Goal: Information Seeking & Learning: Learn about a topic

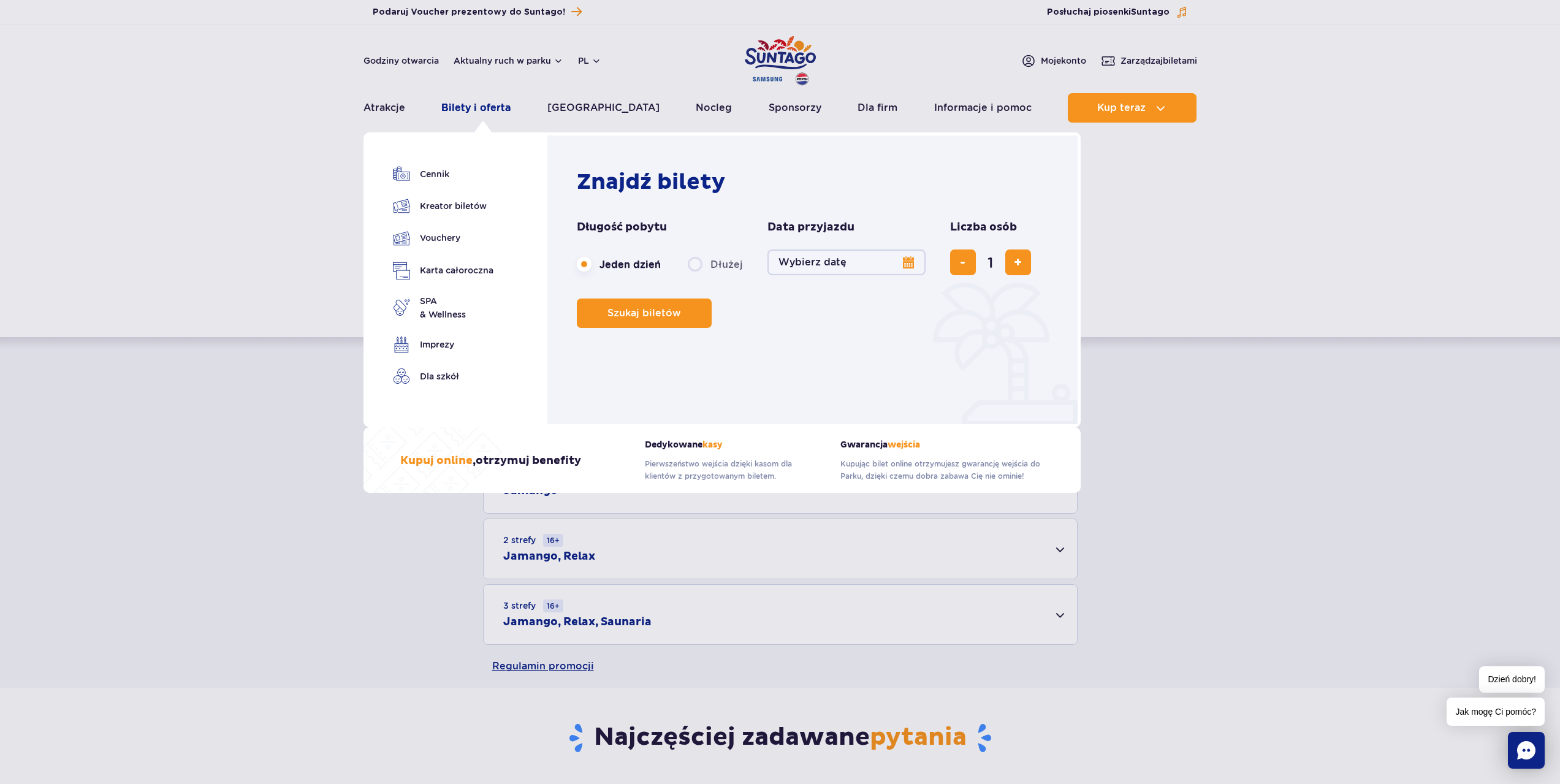
click at [505, 108] on link "Bilety i oferta" at bounding box center [476, 108] width 69 height 29
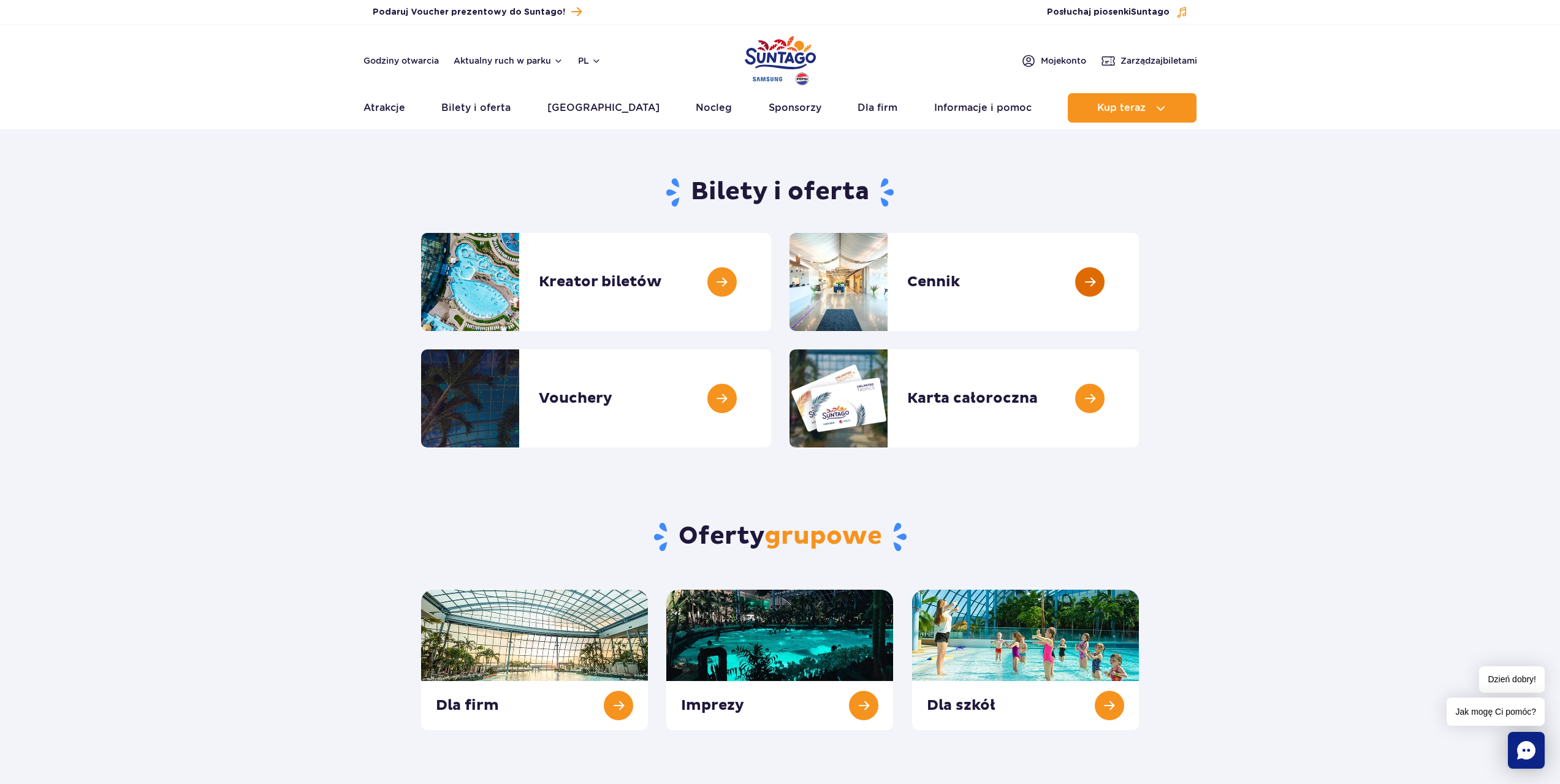
click at [1139, 283] on link at bounding box center [1139, 282] width 0 height 98
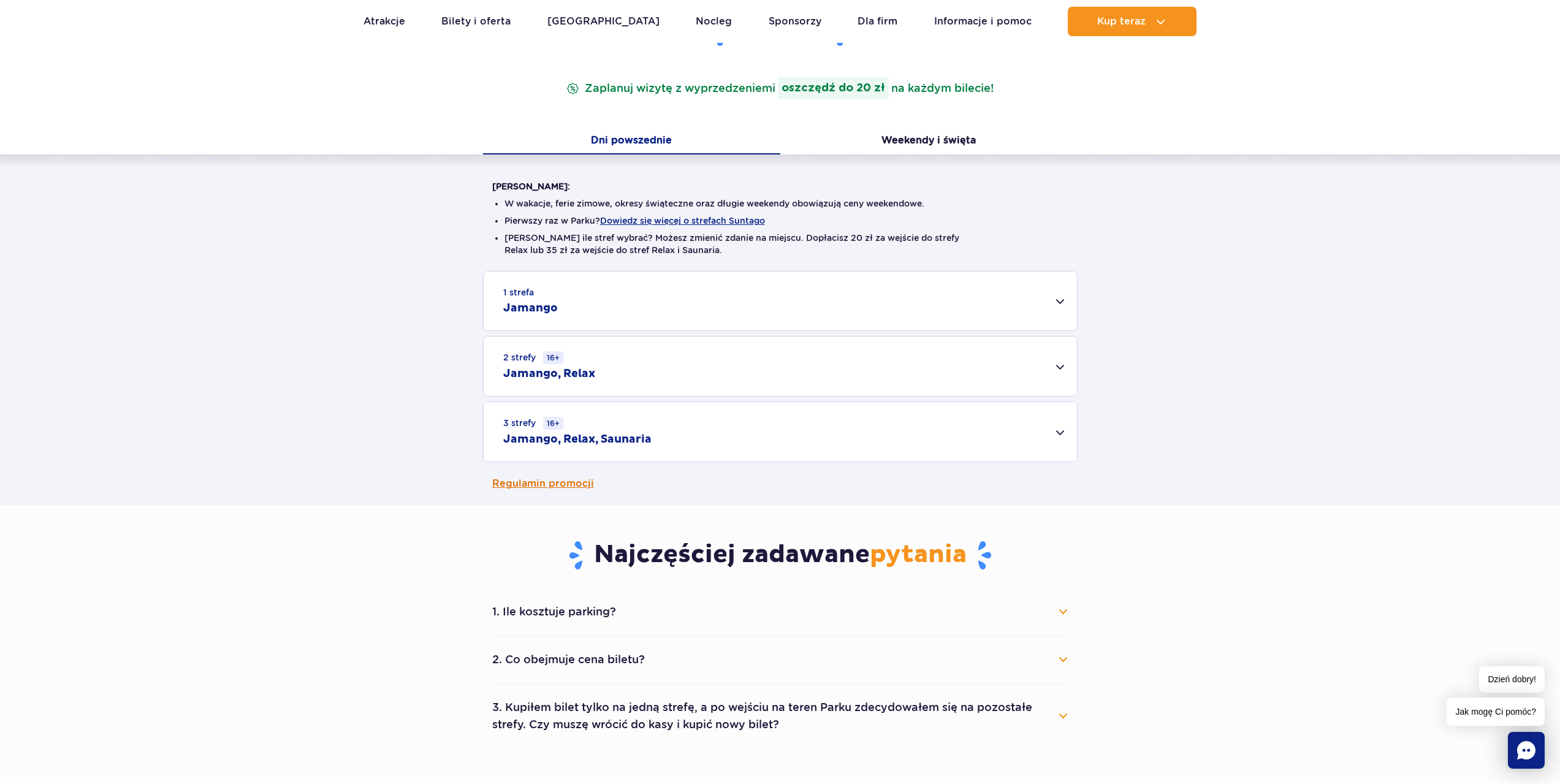
scroll to position [184, 0]
click at [789, 437] on div "3 strefy 16+ Jamango, Relax, Saunaria" at bounding box center [780, 431] width 594 height 60
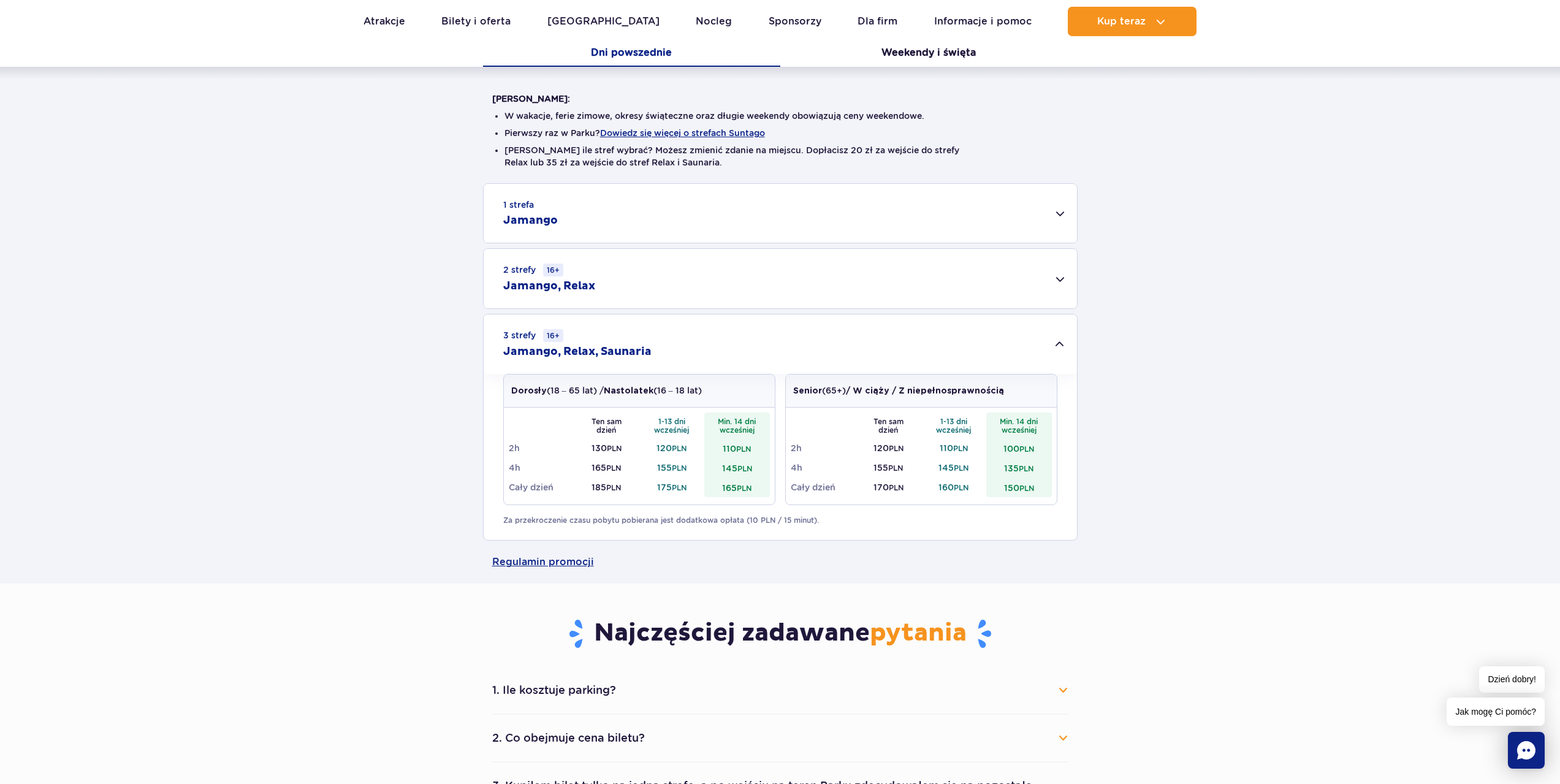
scroll to position [122, 0]
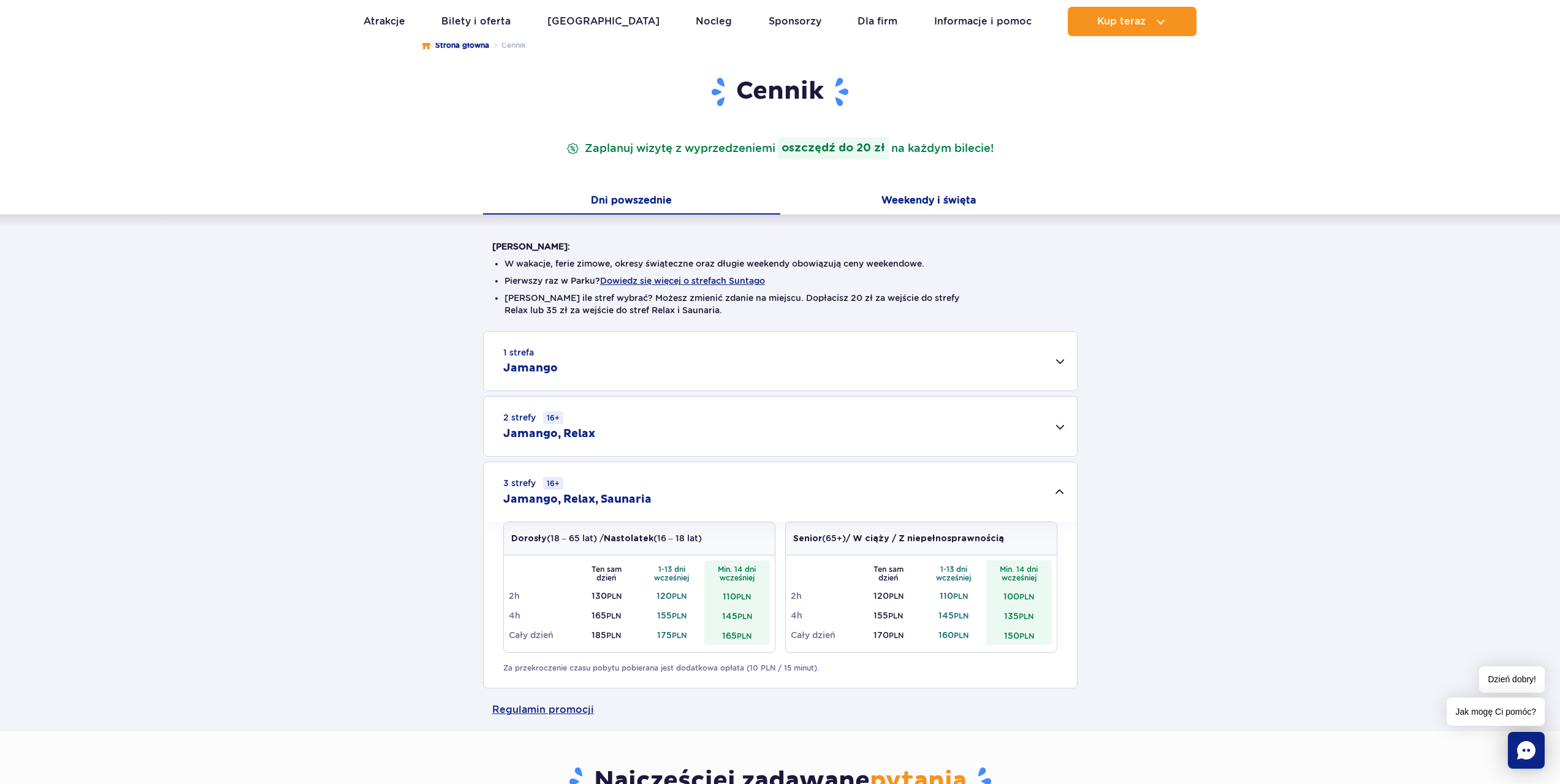
click at [948, 198] on button "Weekendy i święta" at bounding box center [929, 201] width 297 height 25
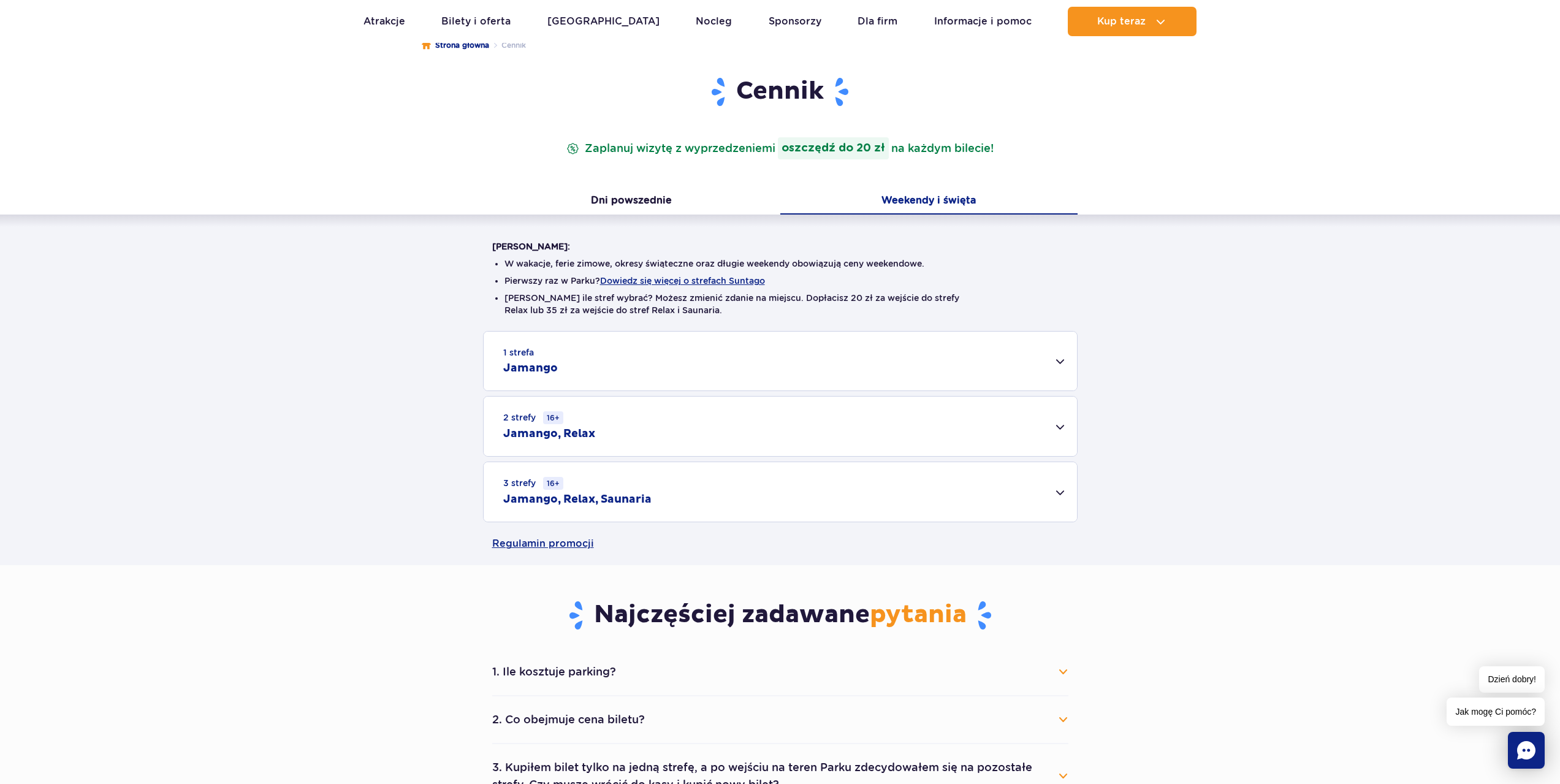
click at [1039, 490] on div "3 strefy 16+ Jamango, Relax, Saunaria" at bounding box center [780, 492] width 594 height 60
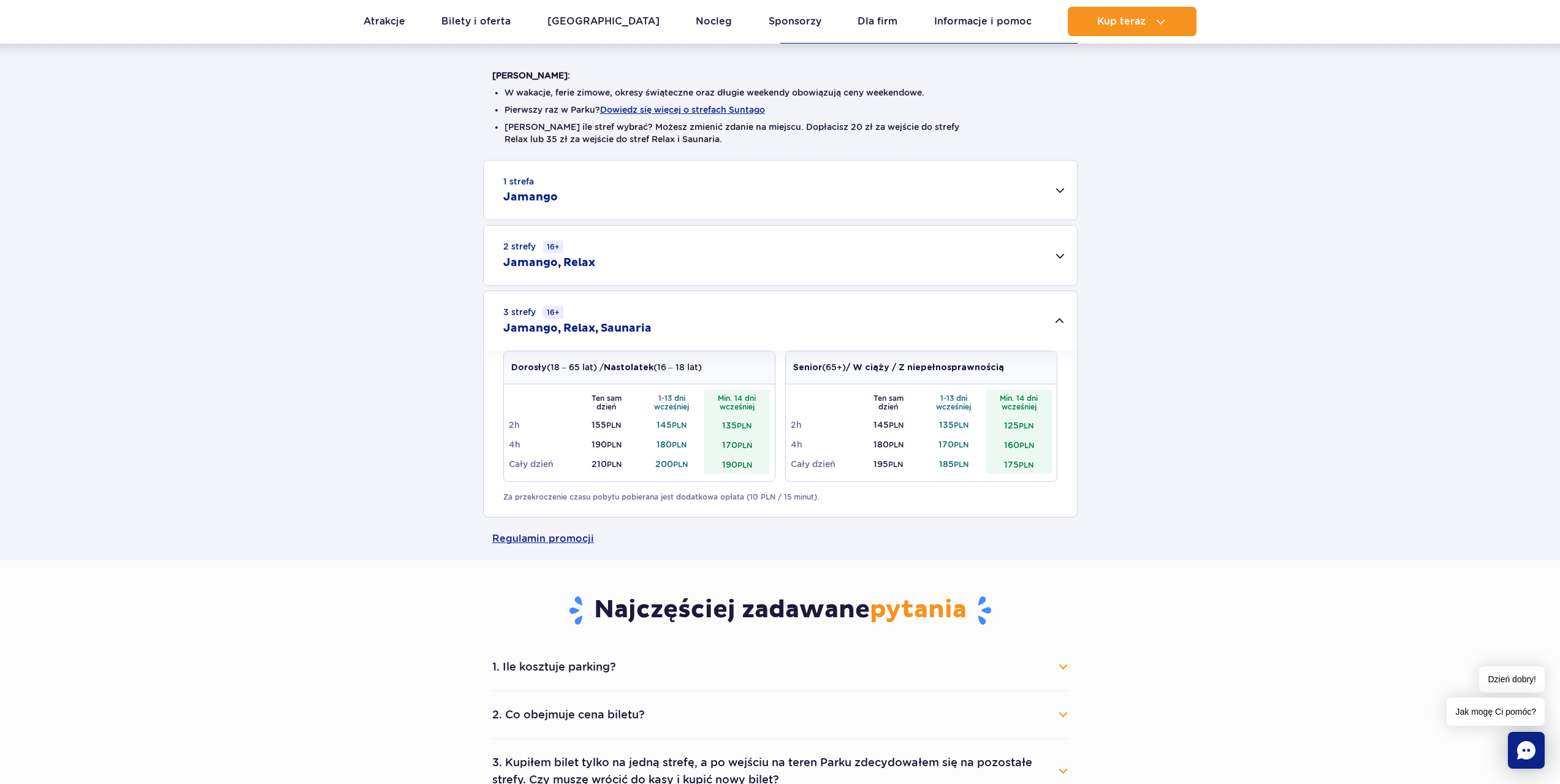
scroll to position [552, 0]
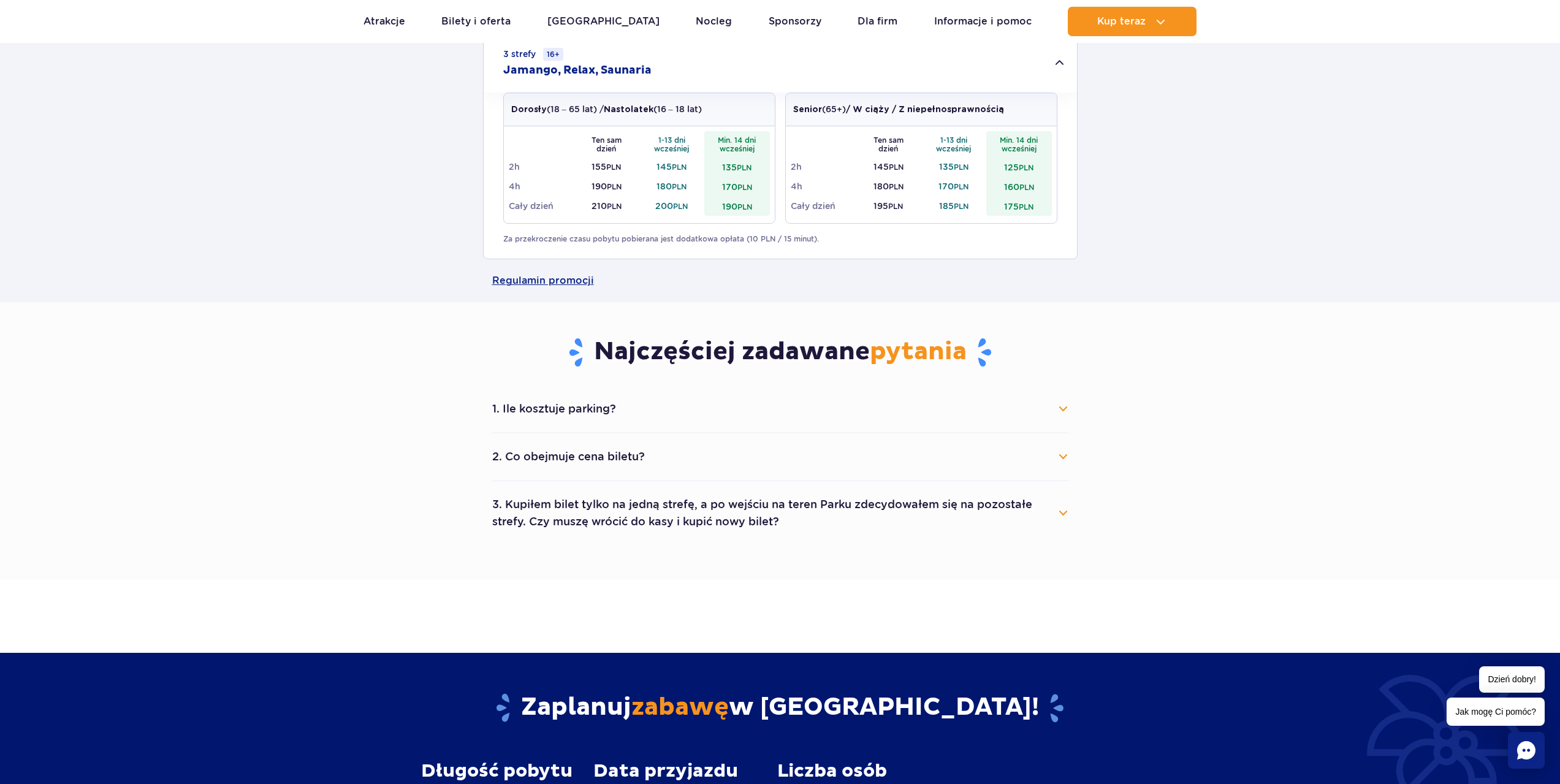
click at [1041, 453] on button "2. Co obejmuje cena biletu?" at bounding box center [780, 457] width 577 height 27
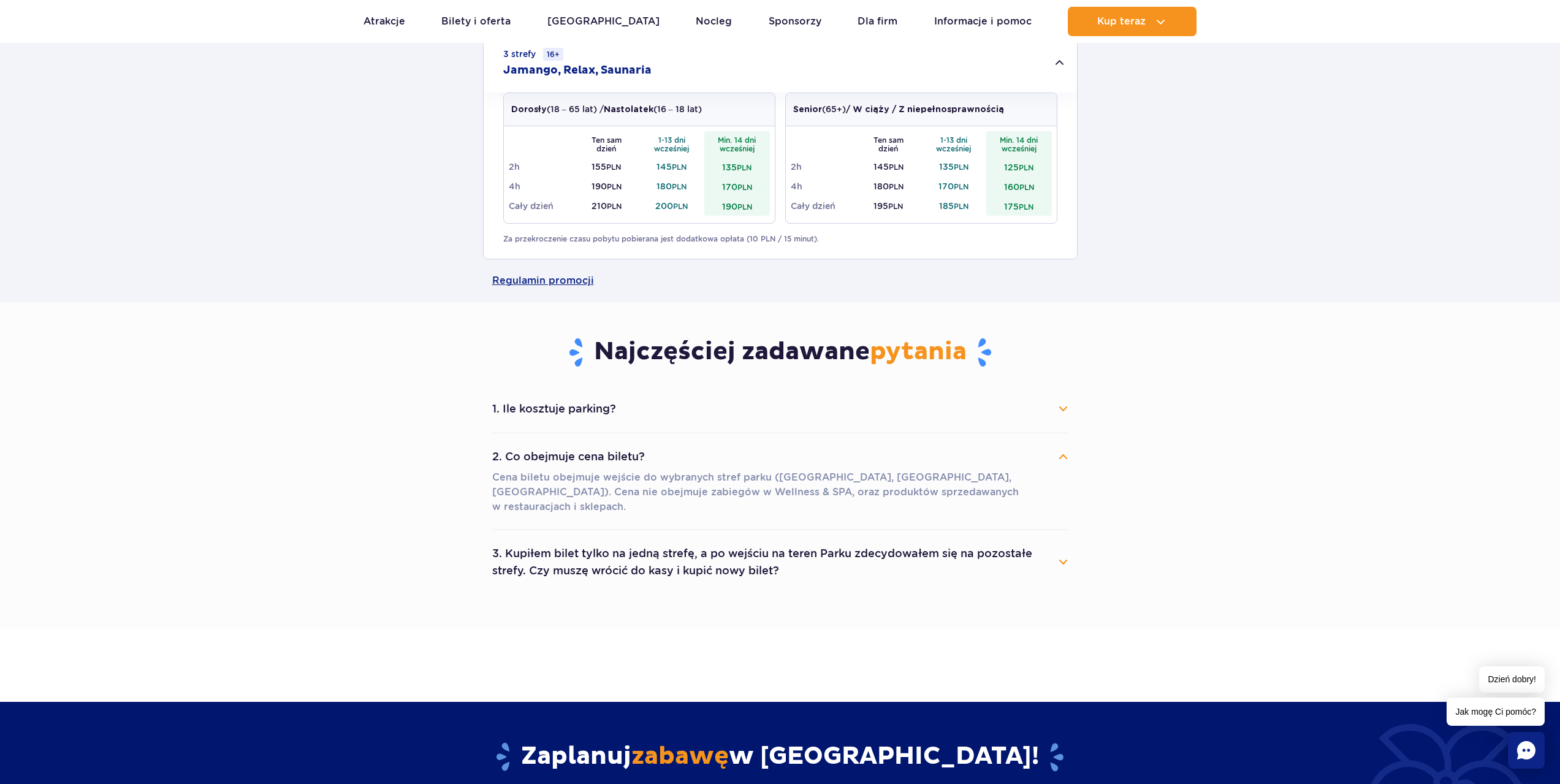
click at [1045, 413] on button "1. Ile kosztuje parking?" at bounding box center [780, 409] width 577 height 27
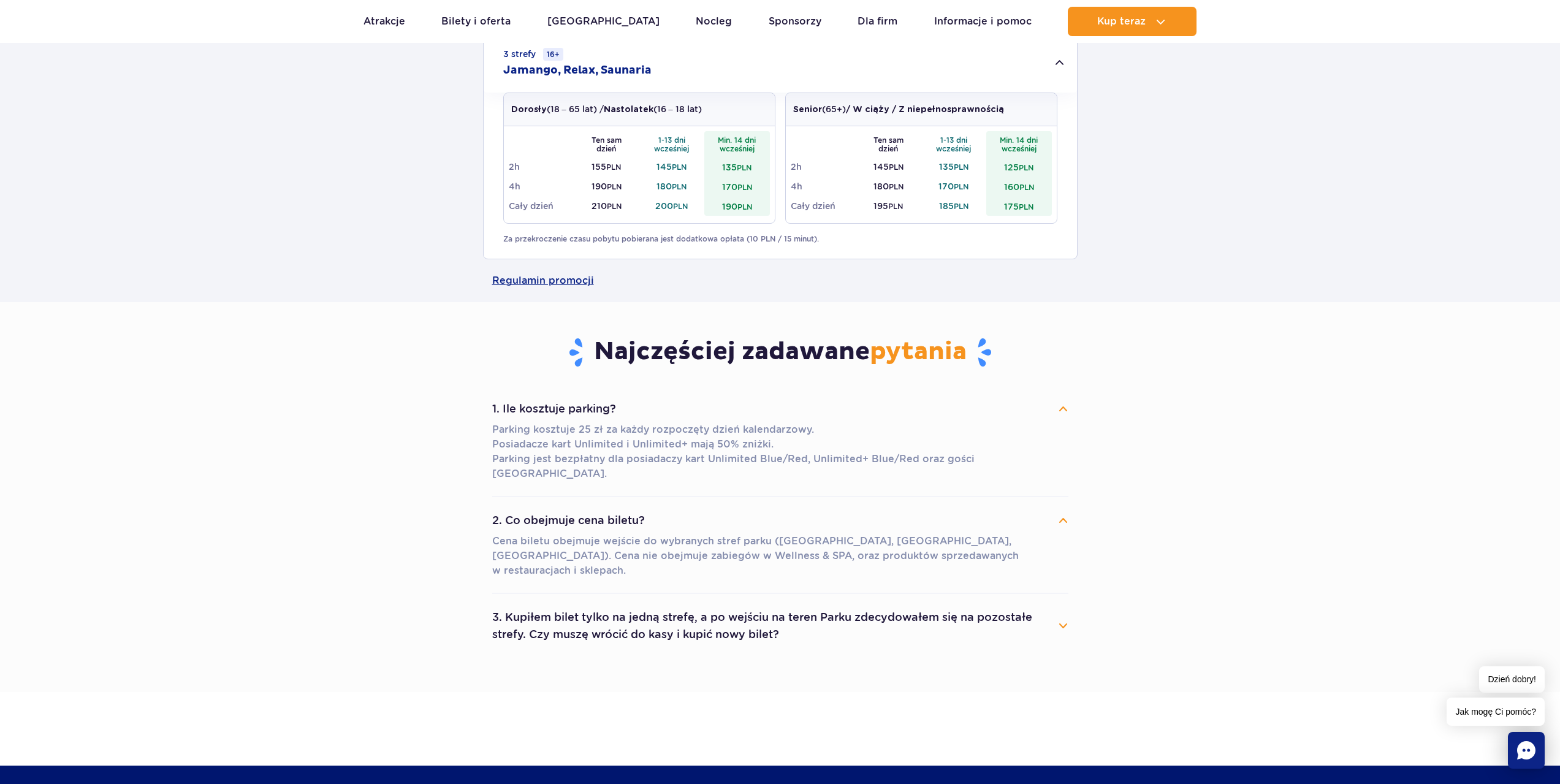
click at [1035, 604] on button "3. Kupiłem bilet tylko na jedną strefę, a po wejściu na teren Parku zdecydowałe…" at bounding box center [780, 625] width 577 height 44
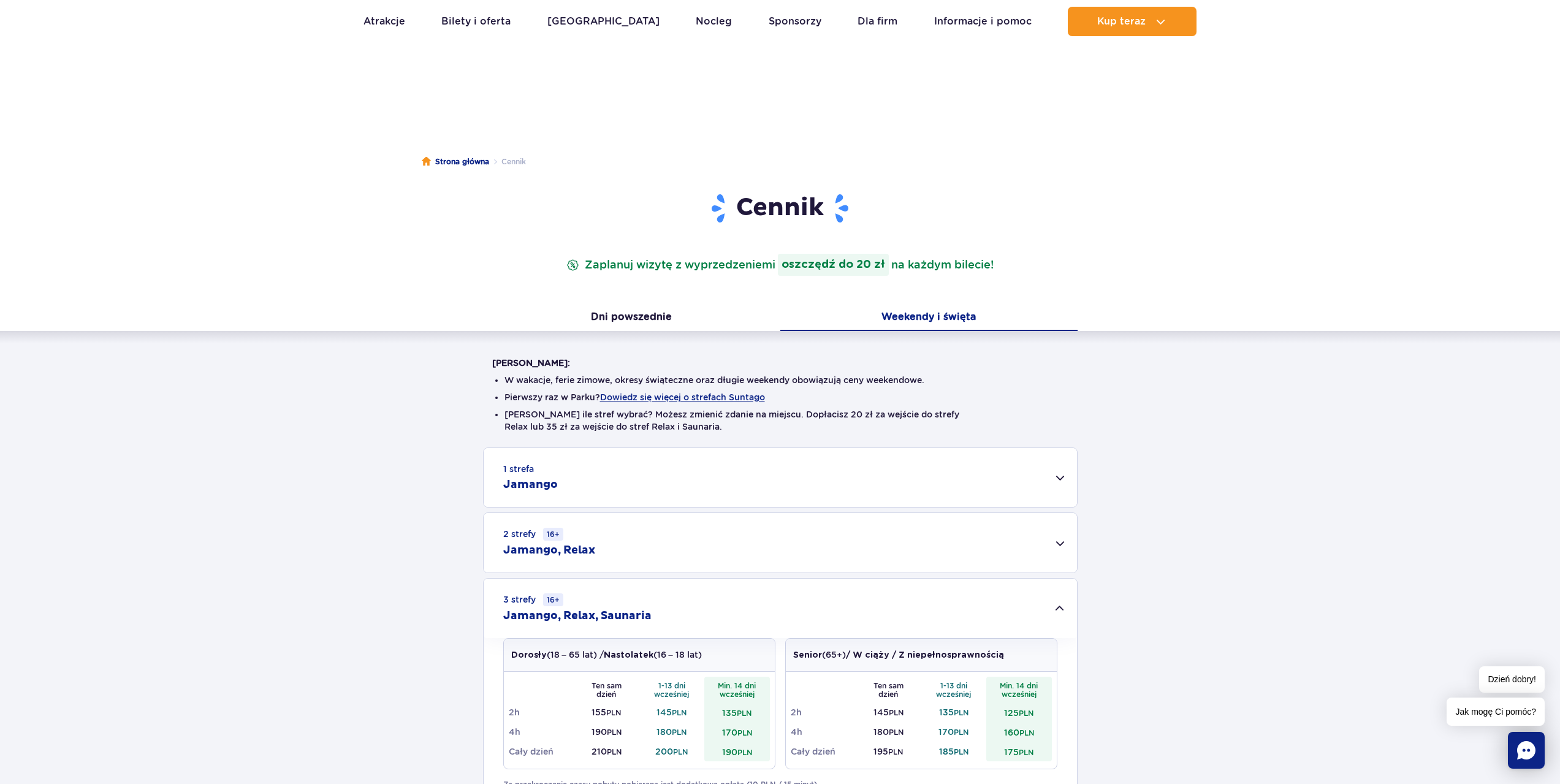
scroll to position [0, 0]
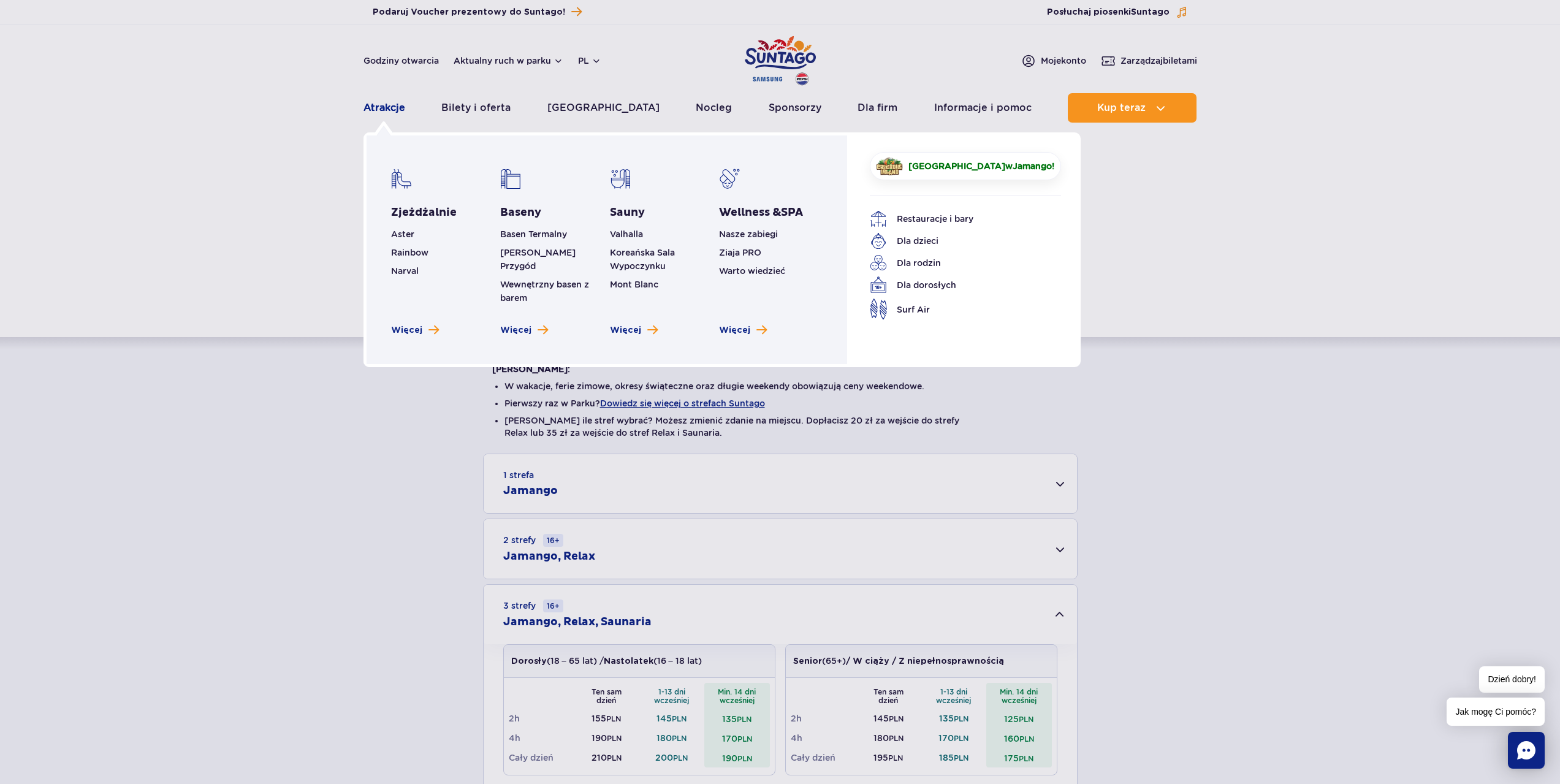
click at [382, 107] on link "Atrakcje" at bounding box center [384, 108] width 42 height 29
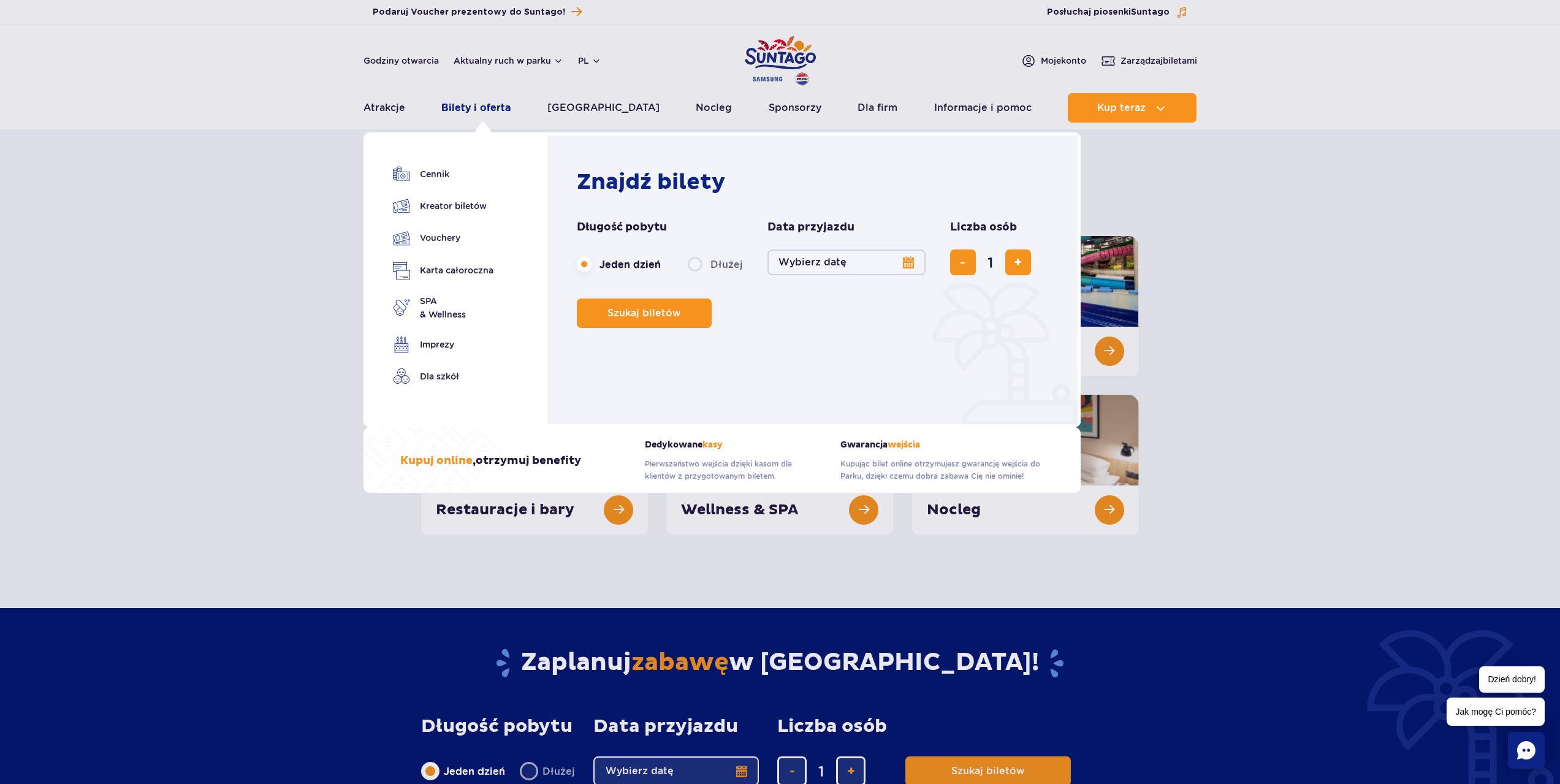
click at [486, 107] on link "Bilety i oferta" at bounding box center [476, 108] width 69 height 29
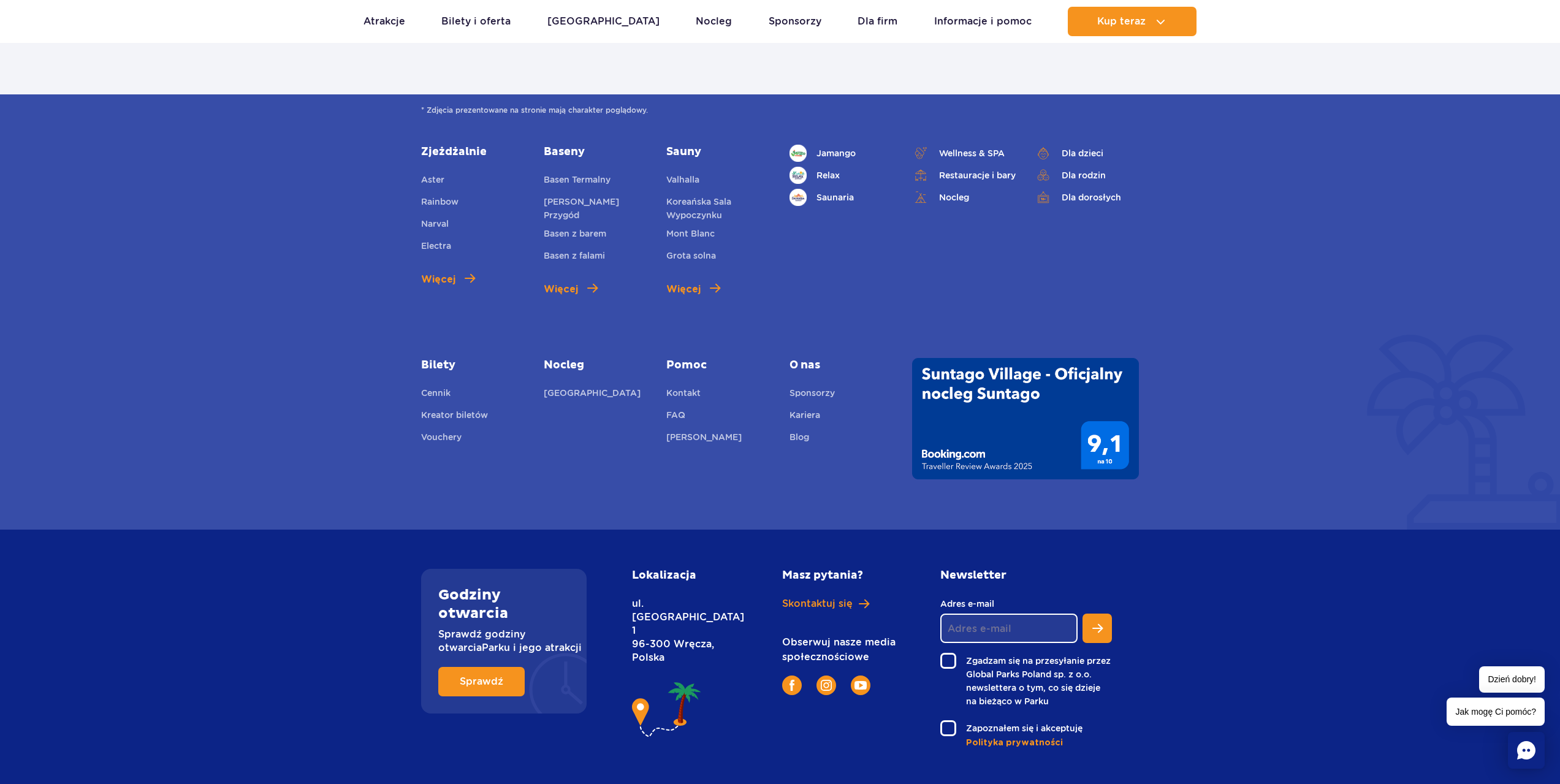
scroll to position [1474, 0]
